Goal: Task Accomplishment & Management: Use online tool/utility

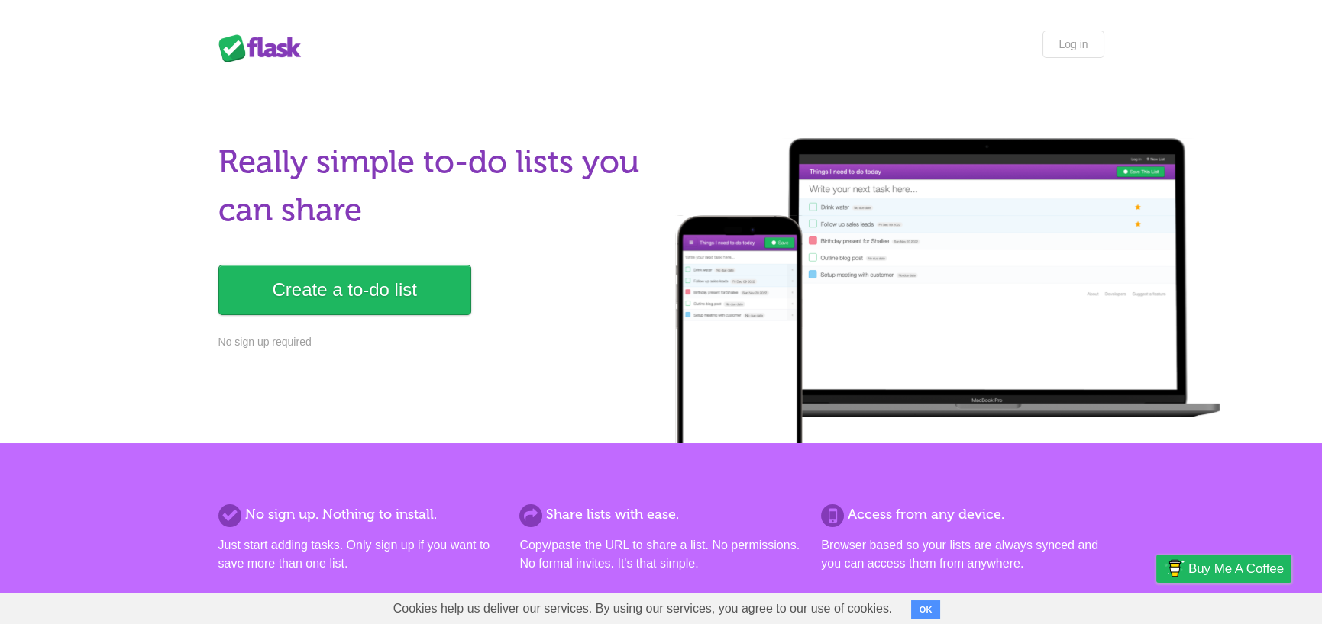
click at [919, 606] on button "OK" at bounding box center [926, 610] width 30 height 18
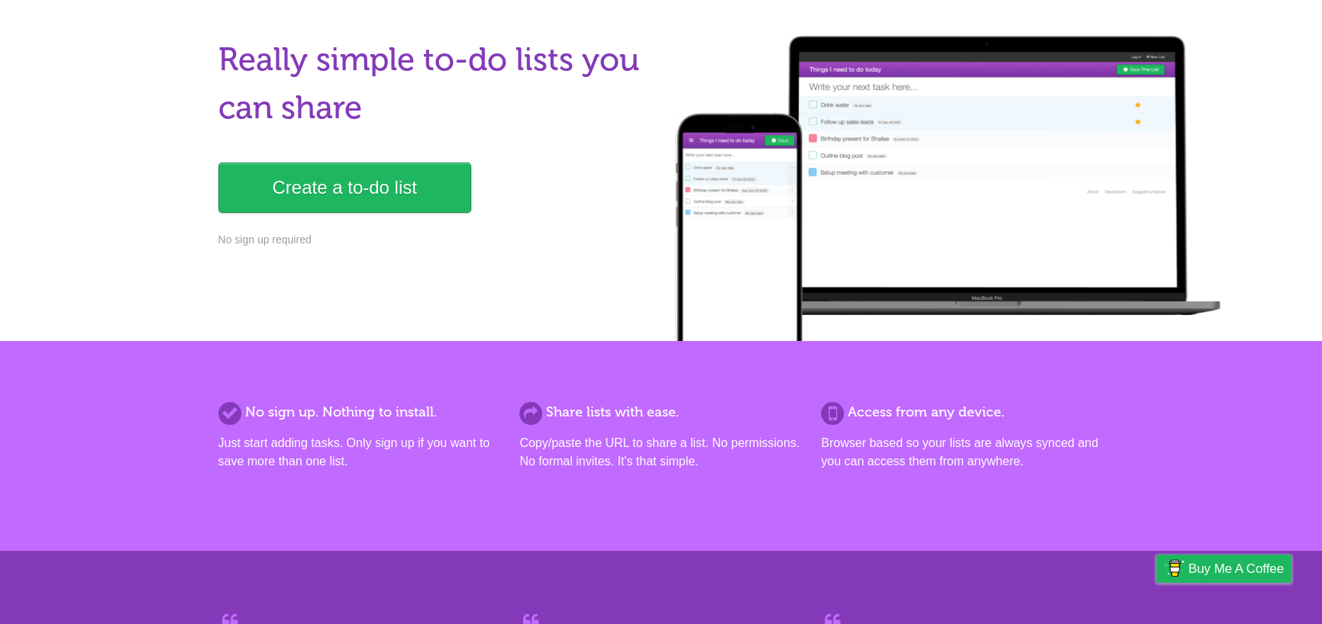
scroll to position [153, 0]
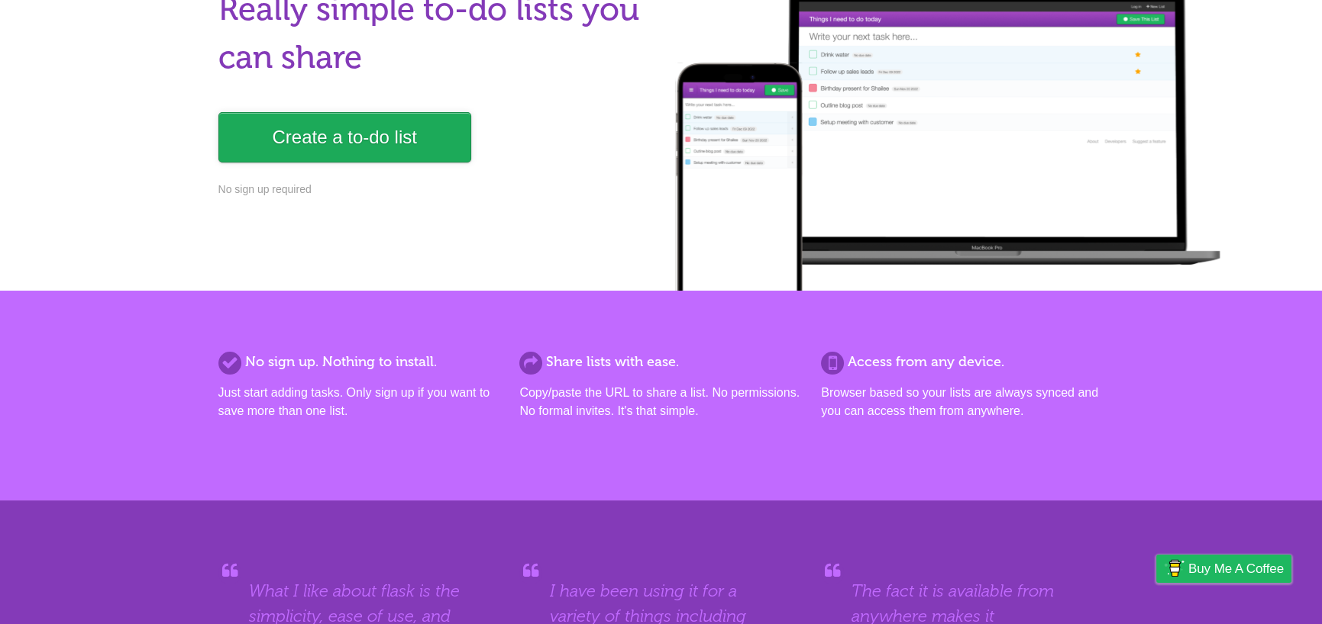
click at [419, 158] on link "Create a to-do list" at bounding box center [344, 137] width 253 height 50
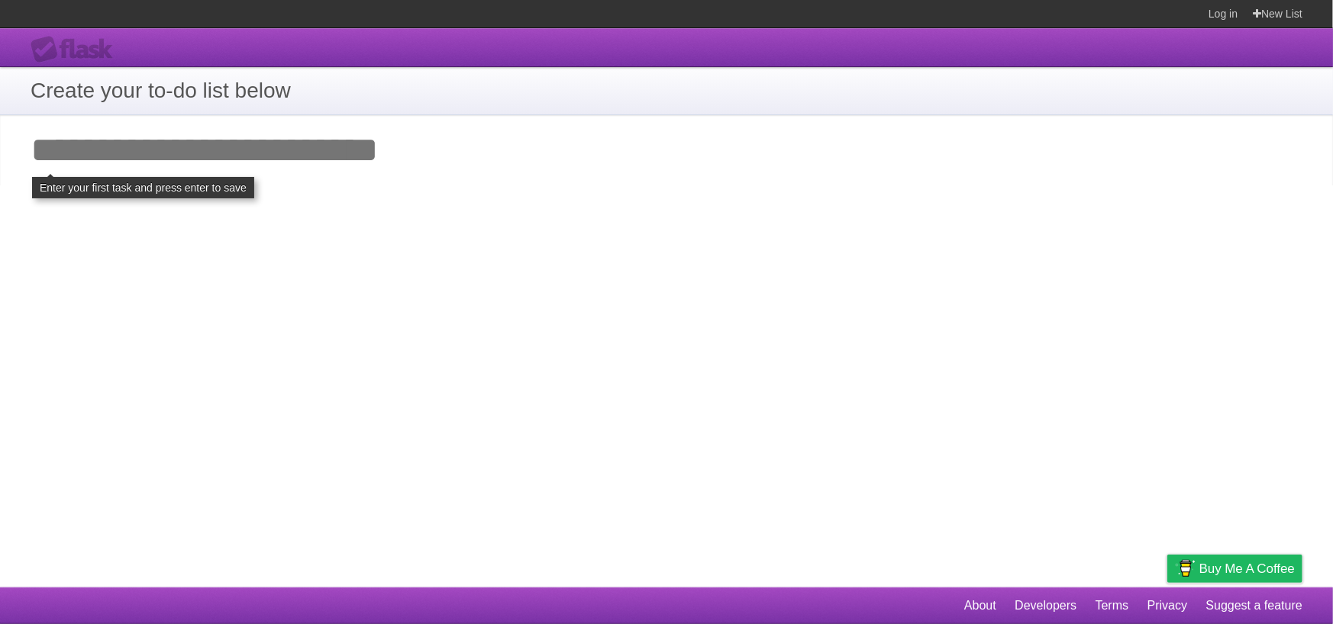
click at [378, 349] on div "**********" at bounding box center [666, 308] width 1333 height 560
click at [188, 115] on input "Add your first task" at bounding box center [666, 150] width 1333 height 70
click at [185, 163] on input "Add your first task" at bounding box center [666, 150] width 1333 height 70
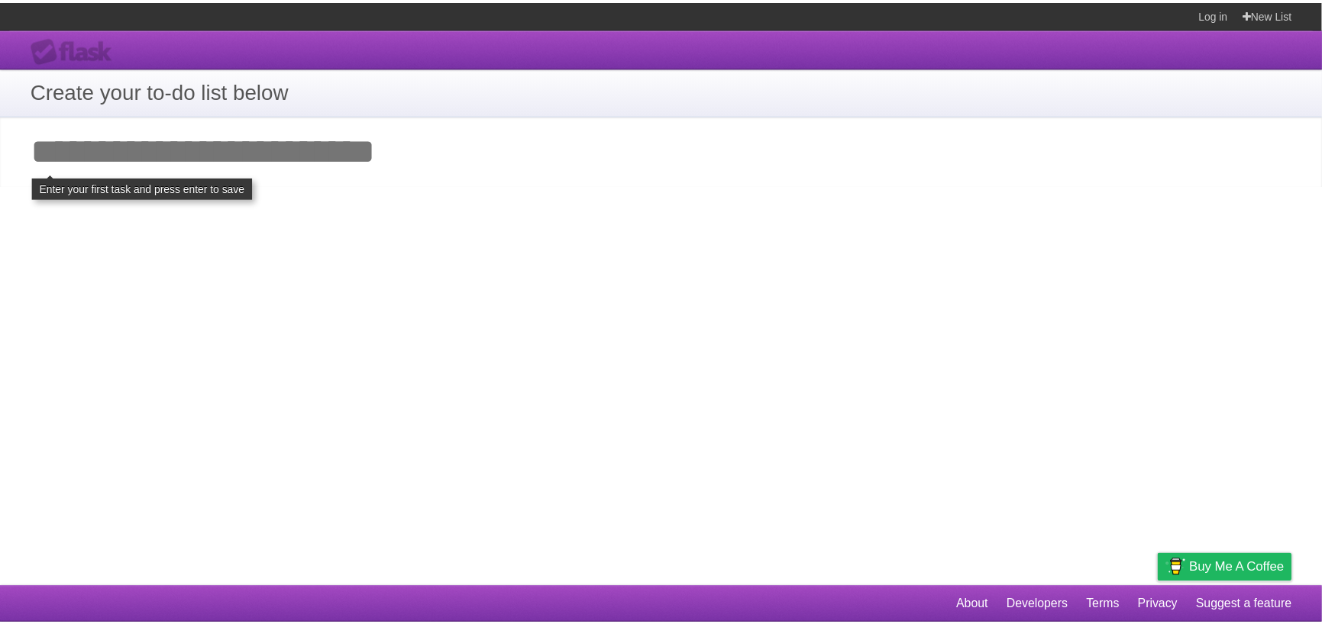
scroll to position [153, 0]
